Goal: Transaction & Acquisition: Purchase product/service

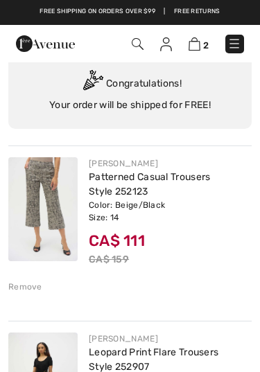
scroll to position [44, 0]
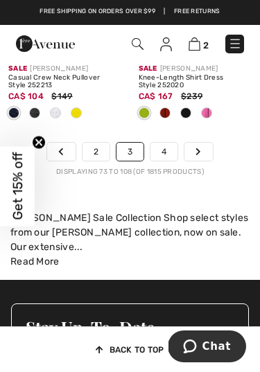
scroll to position [4636, 0]
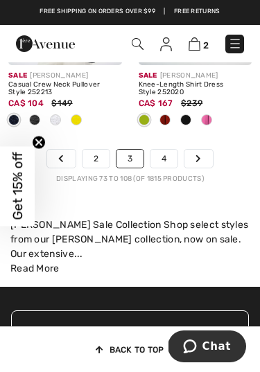
click at [170, 150] on link "4" at bounding box center [163, 159] width 27 height 18
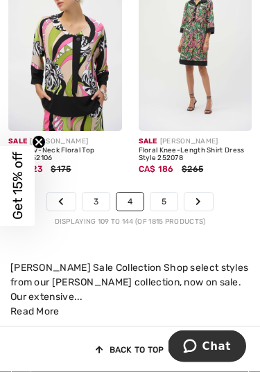
scroll to position [4479, 0]
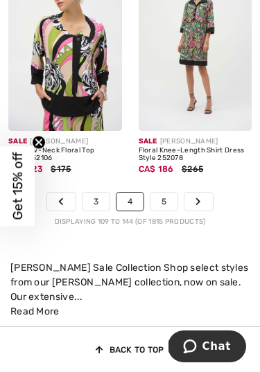
click at [168, 192] on link "5" at bounding box center [163, 201] width 27 height 18
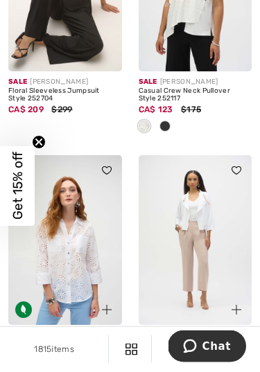
scroll to position [1985, 0]
click at [15, 135] on div "Sale JOSEPH RIBKOFF Floral Sleeveless Jumpsuit Style 252704 CA$ 209 $299" at bounding box center [65, 113] width 114 height 84
click at [55, 262] on img at bounding box center [65, 240] width 114 height 170
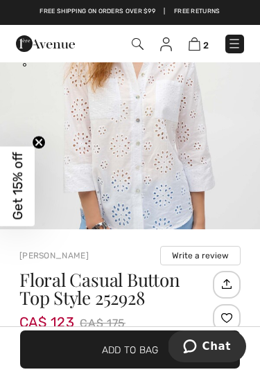
scroll to position [122, 0]
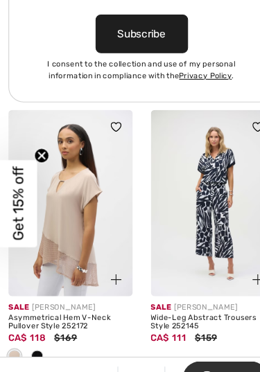
scroll to position [3146, 0]
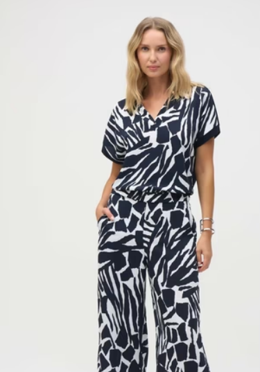
click at [138, 94] on img at bounding box center [195, 179] width 114 height 170
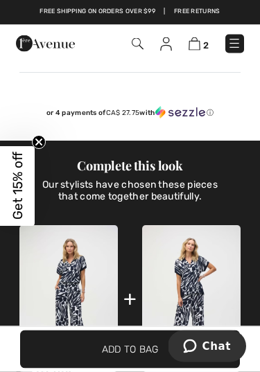
scroll to position [706, 0]
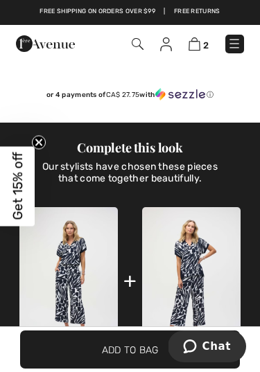
click at [196, 273] on img at bounding box center [191, 280] width 98 height 147
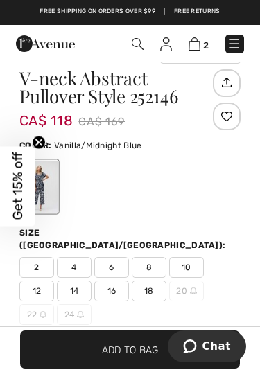
scroll to position [357, 0]
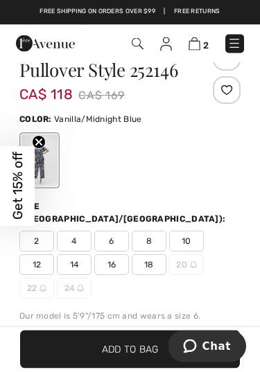
click at [65, 255] on span "14" at bounding box center [74, 265] width 35 height 21
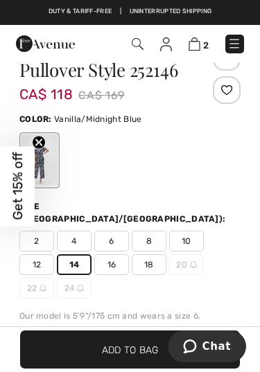
click at [143, 357] on span "Add to Bag" at bounding box center [130, 349] width 57 height 15
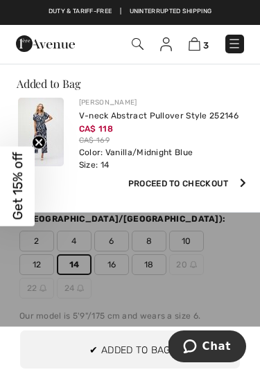
scroll to position [0, 0]
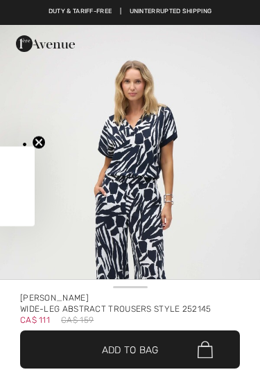
checkbox input "true"
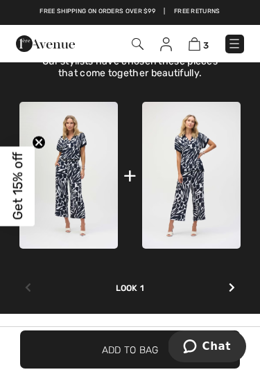
scroll to position [782, 0]
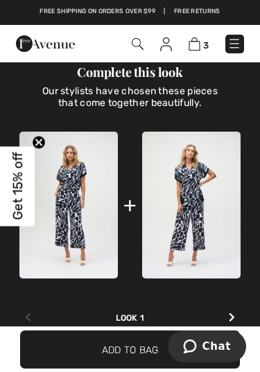
click at [66, 187] on img at bounding box center [68, 205] width 98 height 147
click at [57, 189] on img at bounding box center [68, 205] width 98 height 147
click at [46, 186] on img at bounding box center [68, 205] width 98 height 147
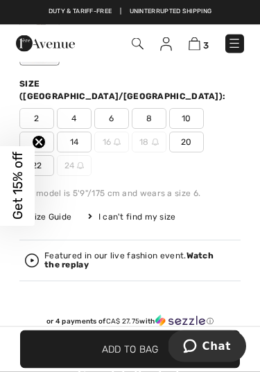
scroll to position [480, 0]
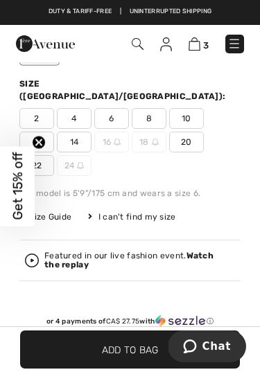
click at [30, 132] on span "12" at bounding box center [36, 142] width 35 height 21
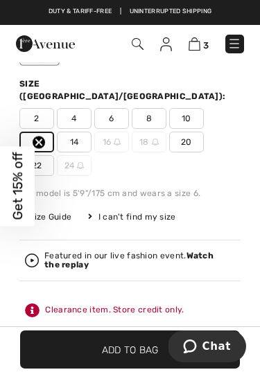
click at [153, 357] on span "Add to Bag" at bounding box center [130, 349] width 57 height 15
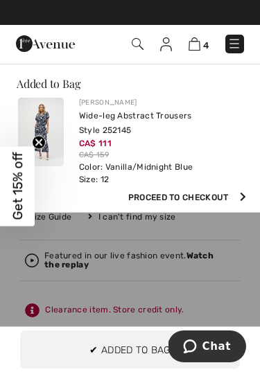
scroll to position [0, 0]
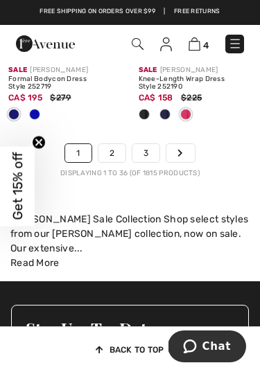
scroll to position [4525, 0]
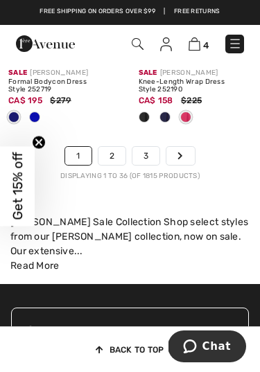
click at [44, 226] on div "[PERSON_NAME] Sale Collection Shop select styles from our [PERSON_NAME] collect…" at bounding box center [129, 237] width 239 height 44
click at [184, 147] on link "Next" at bounding box center [180, 156] width 28 height 18
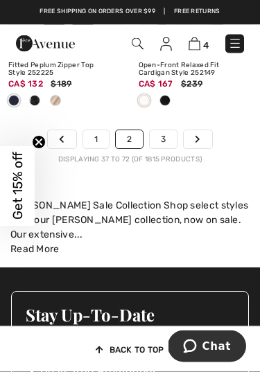
scroll to position [4793, 0]
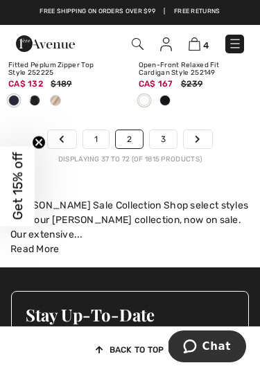
click at [165, 130] on link "3" at bounding box center [163, 139] width 27 height 18
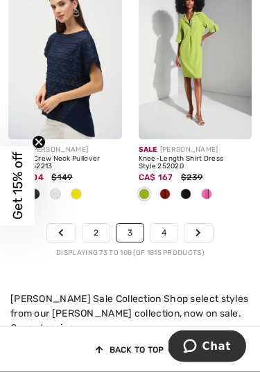
scroll to position [4562, 0]
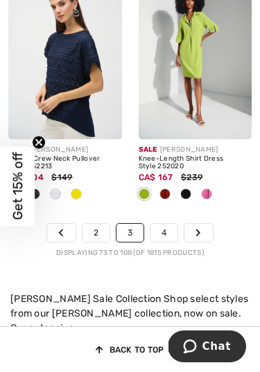
click at [157, 224] on link "4" at bounding box center [163, 233] width 27 height 18
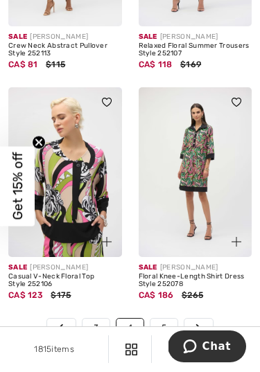
scroll to position [4355, 0]
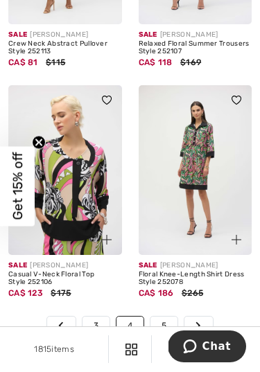
click at [165, 316] on link "5" at bounding box center [163, 325] width 27 height 18
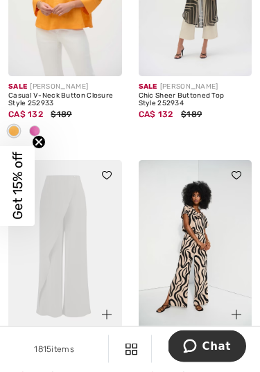
scroll to position [710, 0]
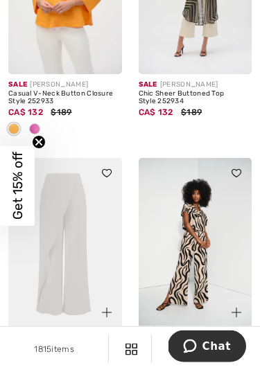
click at [39, 276] on img at bounding box center [65, 244] width 114 height 170
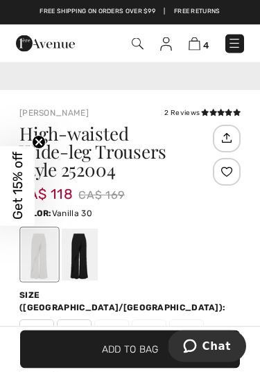
scroll to position [269, 0]
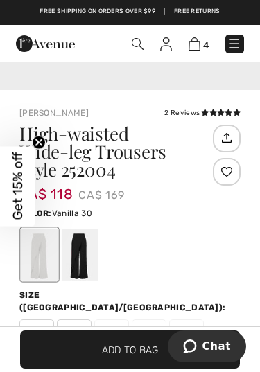
click at [62, 343] on span "14" at bounding box center [74, 353] width 35 height 21
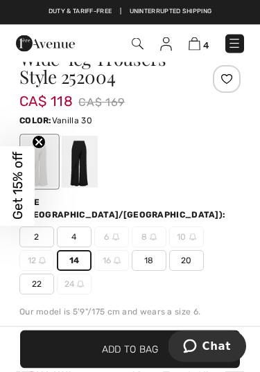
scroll to position [361, 0]
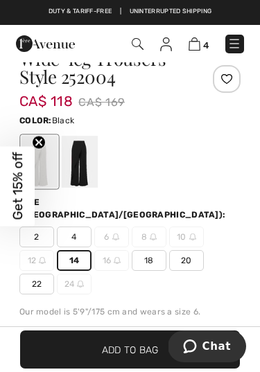
click at [75, 168] on div at bounding box center [80, 162] width 36 height 52
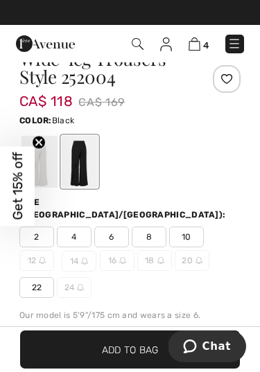
scroll to position [0, 0]
click at [24, 183] on span "Get 15% off" at bounding box center [18, 186] width 16 height 68
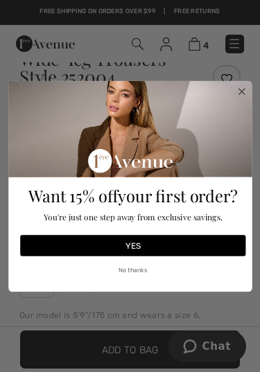
click at [237, 98] on circle "Close dialog" at bounding box center [241, 90] width 13 height 13
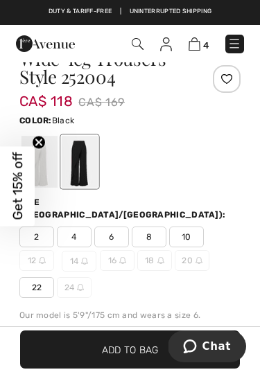
click at [28, 159] on div at bounding box center [39, 162] width 36 height 52
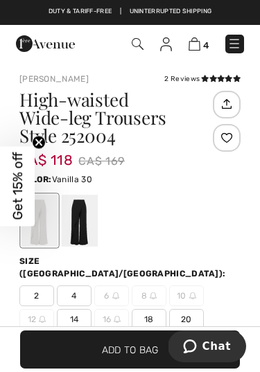
scroll to position [298, 0]
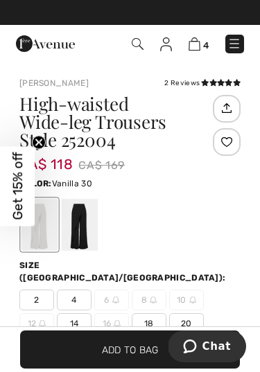
click at [24, 143] on span "CA$ 118" at bounding box center [45, 157] width 53 height 30
click at [21, 143] on span "CA$ 118" at bounding box center [45, 157] width 53 height 30
click at [33, 151] on span "Get 15% off" at bounding box center [17, 186] width 35 height 80
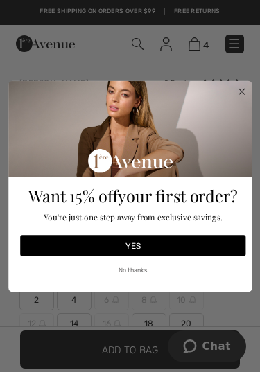
click at [236, 88] on circle "Close dialog" at bounding box center [241, 90] width 13 height 13
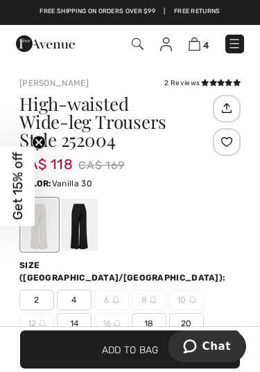
click at [24, 246] on div at bounding box center [39, 225] width 36 height 52
click at [62, 313] on span "14" at bounding box center [74, 323] width 35 height 21
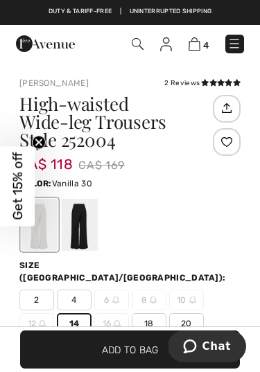
click at [105, 351] on span "Add to Bag" at bounding box center [130, 349] width 57 height 15
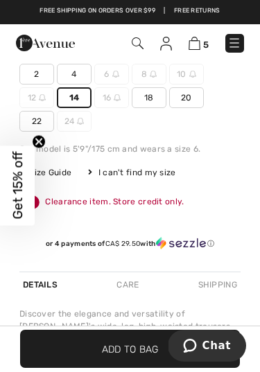
scroll to position [524, 0]
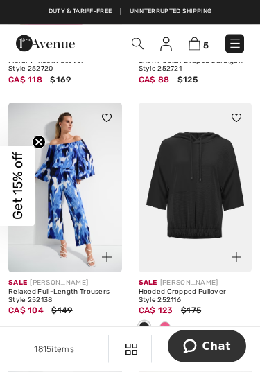
scroll to position [3623, 0]
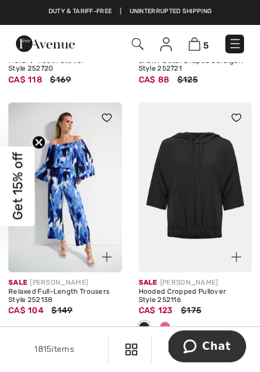
click at [48, 241] on img at bounding box center [65, 187] width 114 height 170
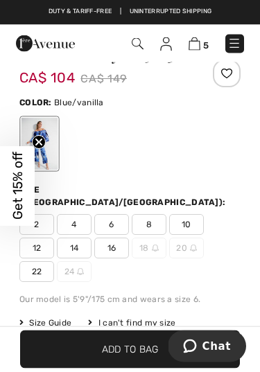
scroll to position [369, 0]
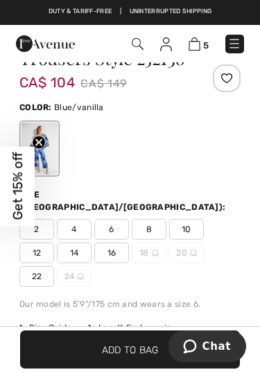
click at [53, 242] on span "12" at bounding box center [36, 252] width 35 height 21
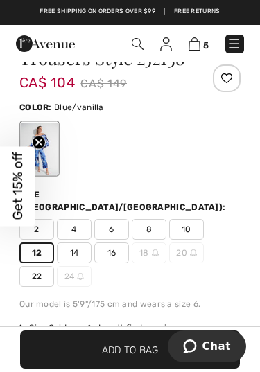
click at [66, 242] on span "14" at bounding box center [74, 252] width 35 height 21
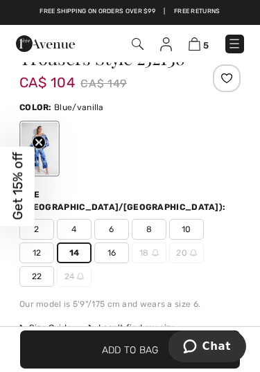
click at [105, 352] on span "Add to Bag" at bounding box center [130, 349] width 57 height 15
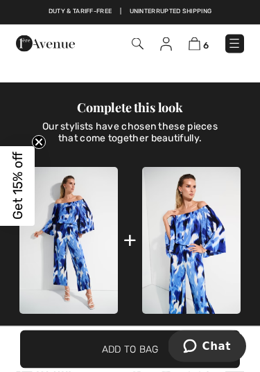
scroll to position [713, 0]
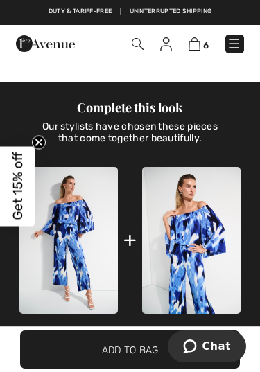
click at [183, 237] on img at bounding box center [191, 240] width 98 height 147
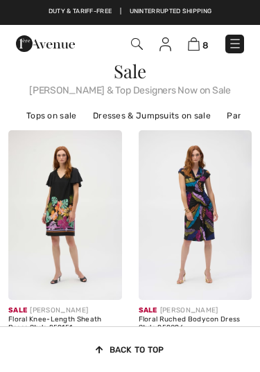
scroll to position [4464, 0]
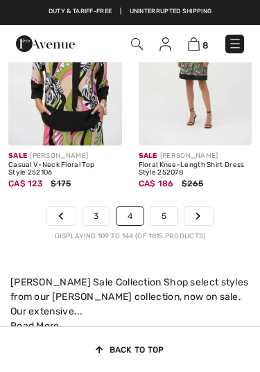
click at [163, 207] on link "5" at bounding box center [163, 216] width 27 height 18
click at [158, 207] on link "5" at bounding box center [163, 216] width 27 height 18
click at [161, 207] on link "5" at bounding box center [163, 216] width 27 height 18
click at [156, 207] on link "5" at bounding box center [163, 216] width 27 height 18
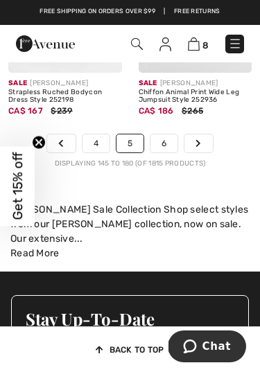
scroll to position [4529, 0]
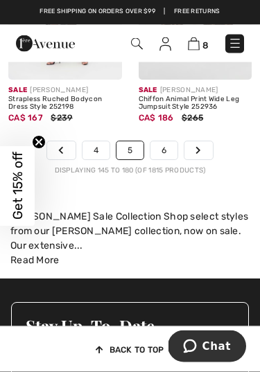
click at [168, 142] on link "6" at bounding box center [163, 151] width 27 height 18
click at [172, 142] on link "6" at bounding box center [163, 151] width 27 height 18
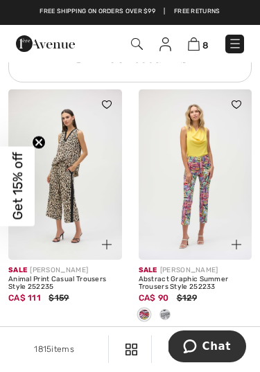
scroll to position [1499, 0]
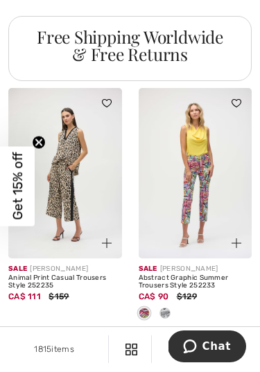
click at [93, 219] on div at bounding box center [98, 235] width 46 height 46
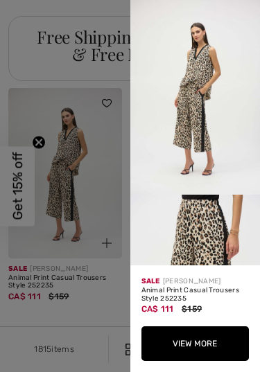
click at [204, 361] on button "View More" at bounding box center [195, 343] width 108 height 35
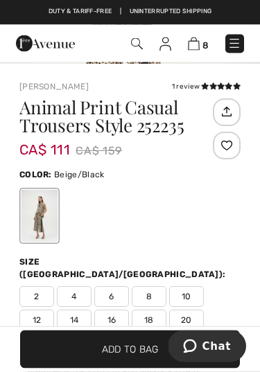
scroll to position [248, 0]
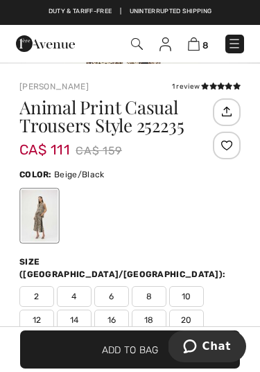
click at [72, 296] on div "2 4 6 8 10 12 14 16 18 20 22 24" at bounding box center [129, 320] width 221 height 68
click at [75, 309] on span "14" at bounding box center [74, 319] width 35 height 21
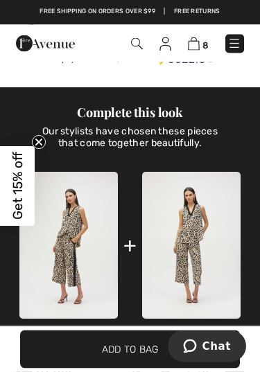
scroll to position [718, 0]
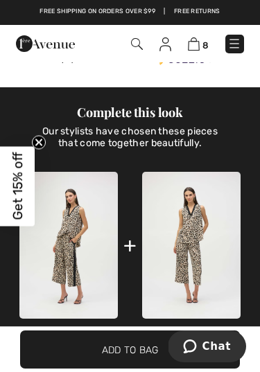
click at [192, 234] on img at bounding box center [191, 245] width 98 height 147
click at [200, 223] on img at bounding box center [191, 245] width 98 height 147
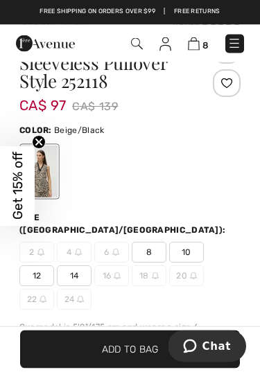
scroll to position [358, 0]
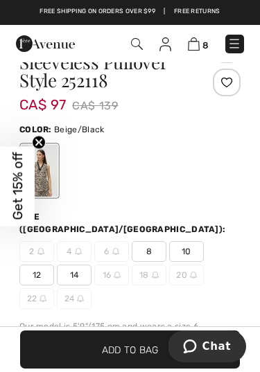
click at [81, 264] on span "14" at bounding box center [74, 274] width 35 height 21
click at [142, 357] on span "Add to Bag" at bounding box center [130, 349] width 57 height 15
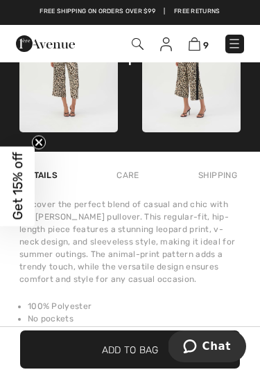
scroll to position [968, 0]
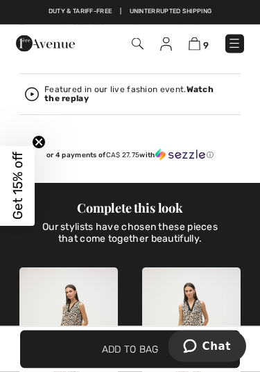
scroll to position [592, 0]
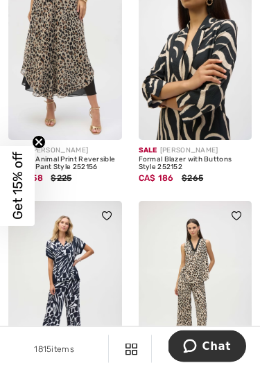
scroll to position [3203, 0]
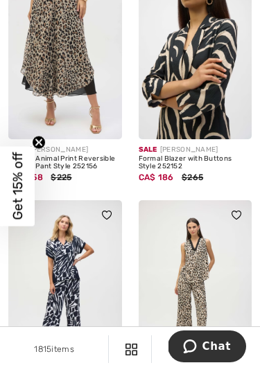
click at [257, 231] on div "Sale JOSEPH RIBKOFF Leopard V-neck Sleeveless Pullover Style 252118 CA$ 97 $139" at bounding box center [195, 315] width 130 height 231
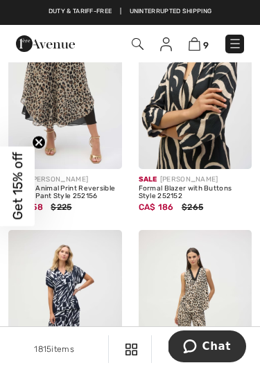
scroll to position [3167, 0]
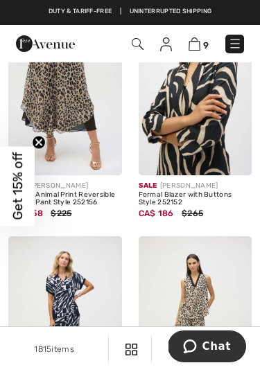
click at [56, 112] on img at bounding box center [65, 90] width 114 height 170
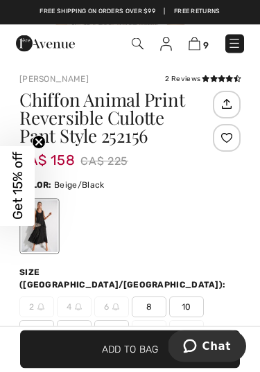
scroll to position [303, 0]
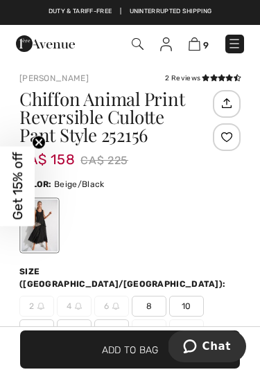
click at [72, 319] on span "14" at bounding box center [74, 329] width 35 height 21
click at [141, 357] on span "Add to Bag" at bounding box center [130, 349] width 57 height 15
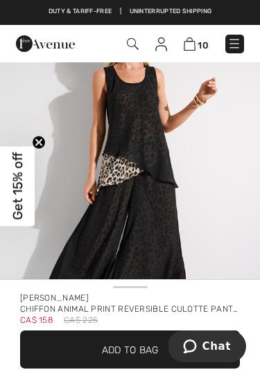
scroll to position [0, 0]
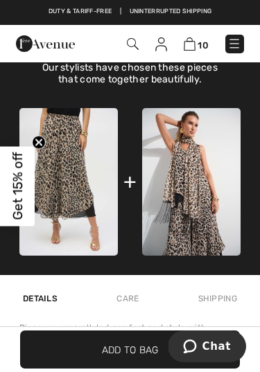
scroll to position [815, 0]
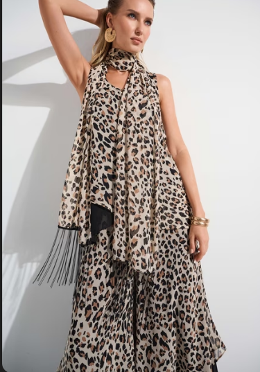
click at [142, 109] on img at bounding box center [191, 182] width 98 height 147
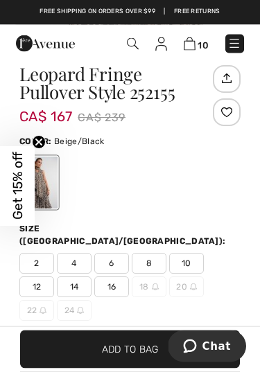
scroll to position [329, 0]
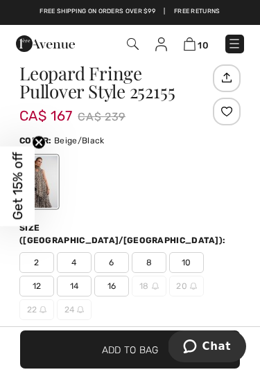
click at [114, 276] on span "16" at bounding box center [111, 286] width 35 height 21
click at [139, 357] on span "Add to Bag" at bounding box center [130, 349] width 57 height 15
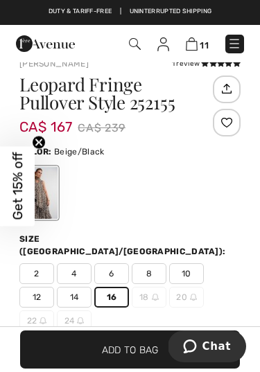
scroll to position [316, 0]
